Goal: Check status: Check status

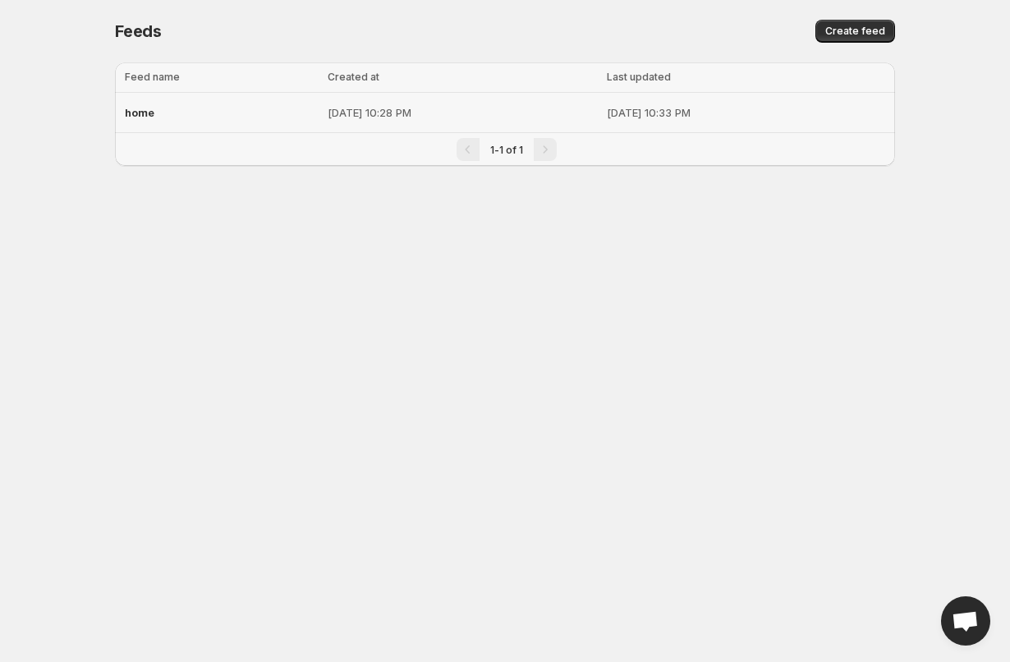
click at [442, 107] on p "[DATE] 10:28 PM" at bounding box center [461, 112] width 268 height 16
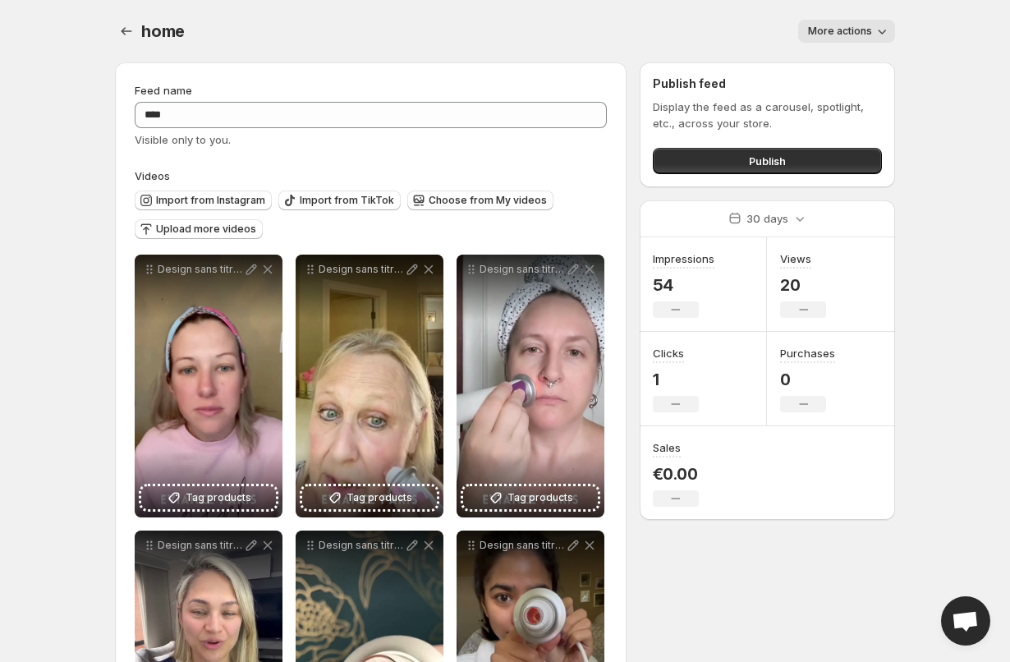
click at [846, 23] on button "More actions" at bounding box center [846, 31] width 97 height 23
click at [669, 30] on div "More actions" at bounding box center [549, 31] width 690 height 23
